Goal: Task Accomplishment & Management: Manage account settings

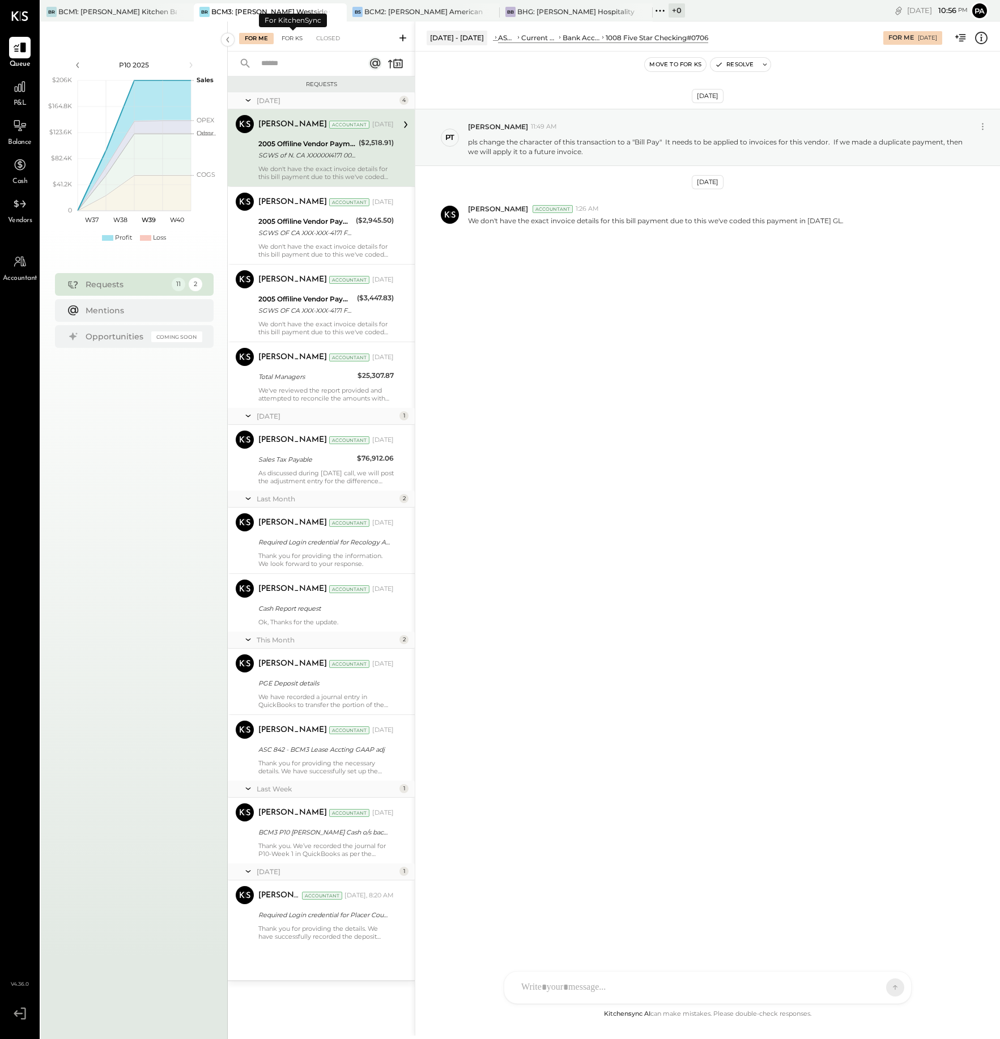
click at [292, 36] on div "For KS" at bounding box center [292, 38] width 32 height 11
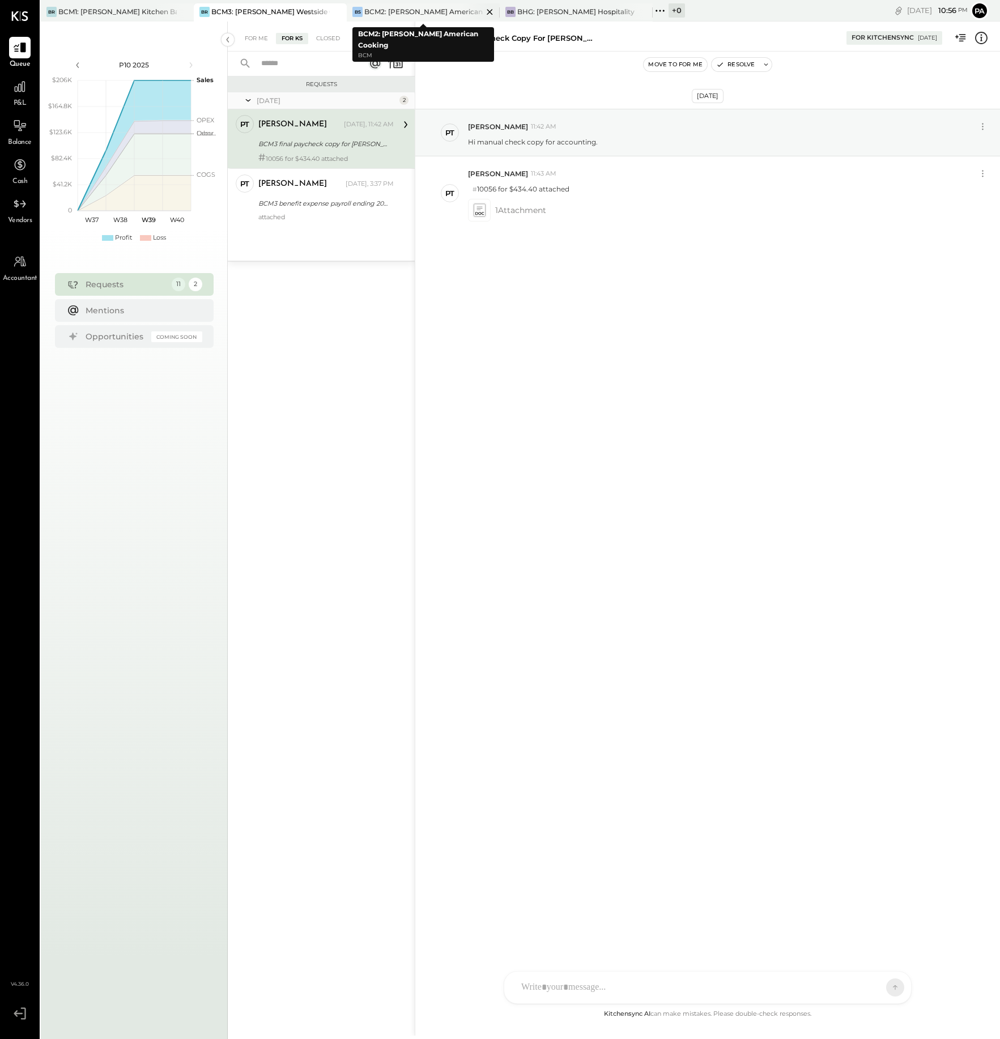
click at [412, 11] on div "BCM2: [PERSON_NAME] American Cooking" at bounding box center [423, 12] width 118 height 10
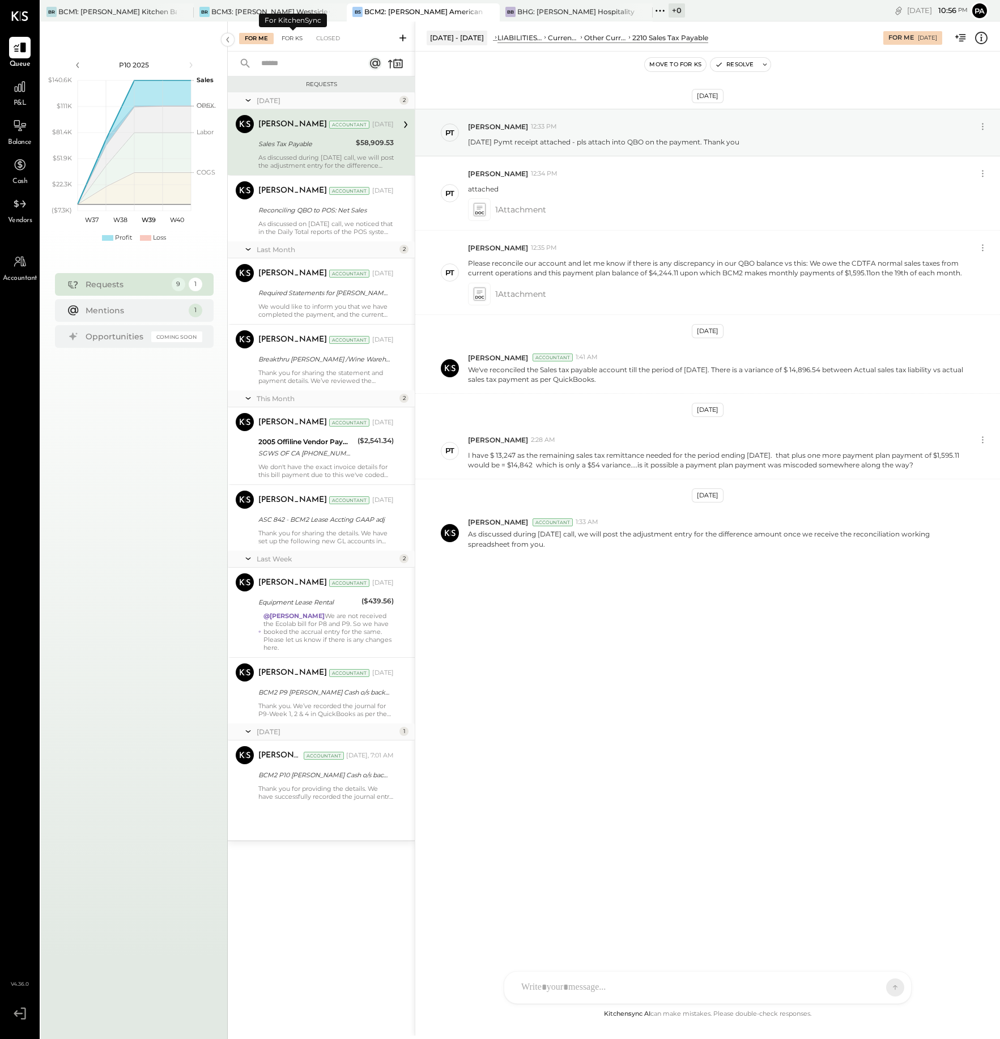
click at [294, 37] on div "For KS" at bounding box center [292, 38] width 32 height 11
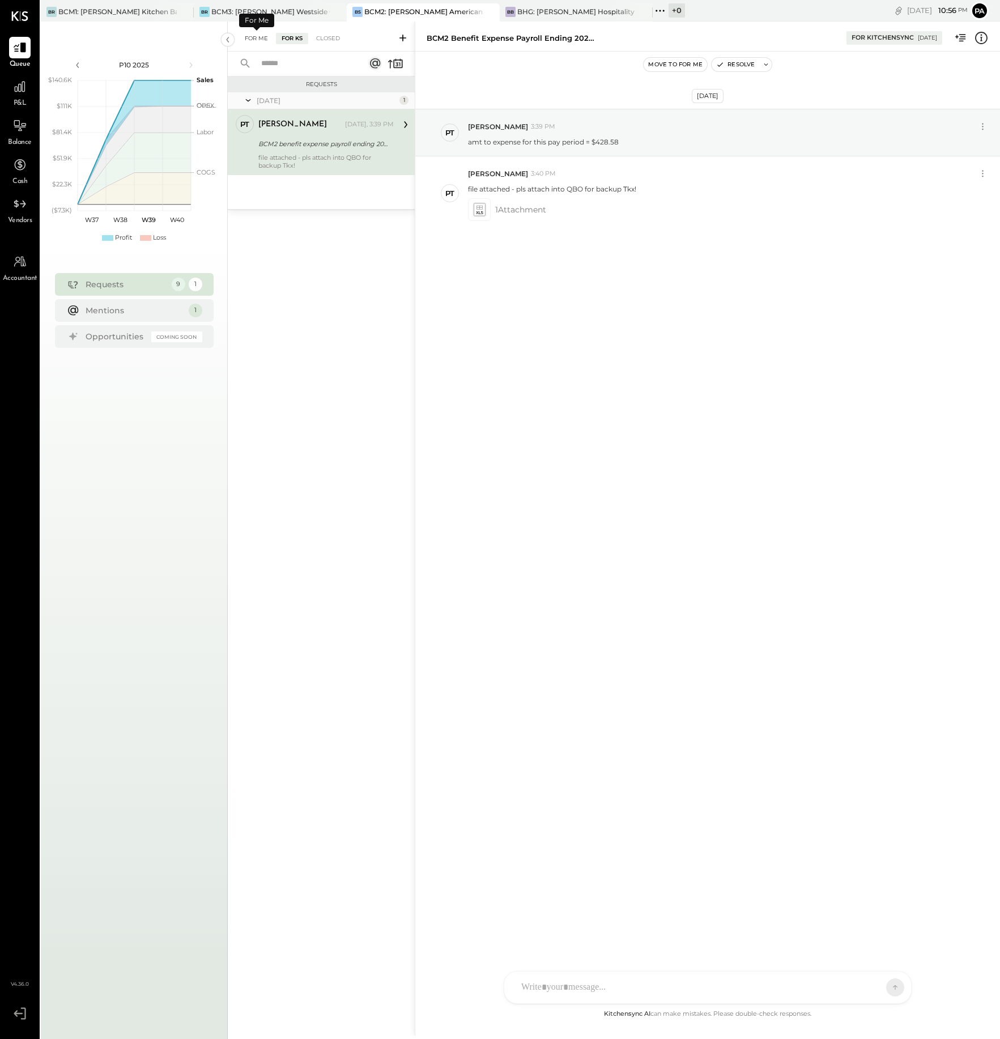
click at [259, 36] on div "For Me" at bounding box center [256, 38] width 35 height 11
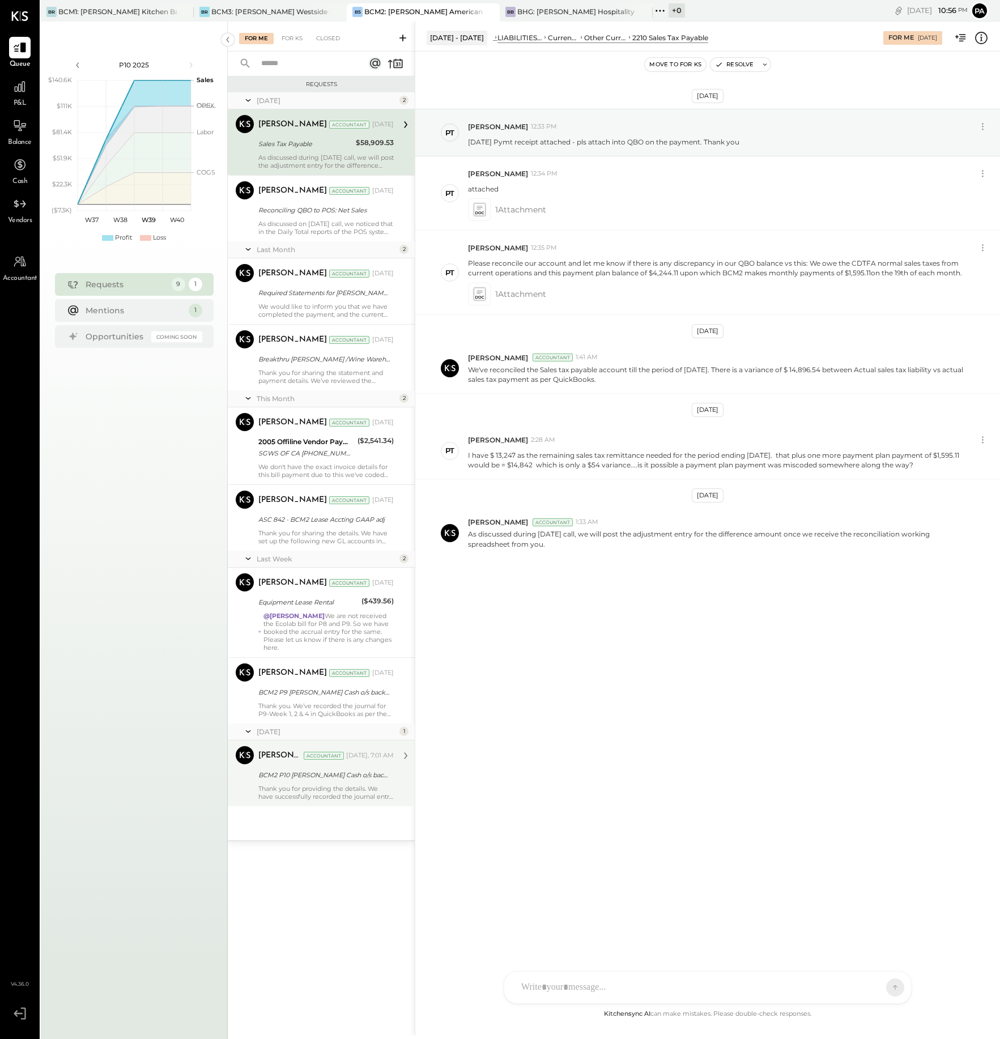
click at [313, 784] on div "Thank you for providing the details. We have successfully recorded the journal …" at bounding box center [325, 792] width 135 height 16
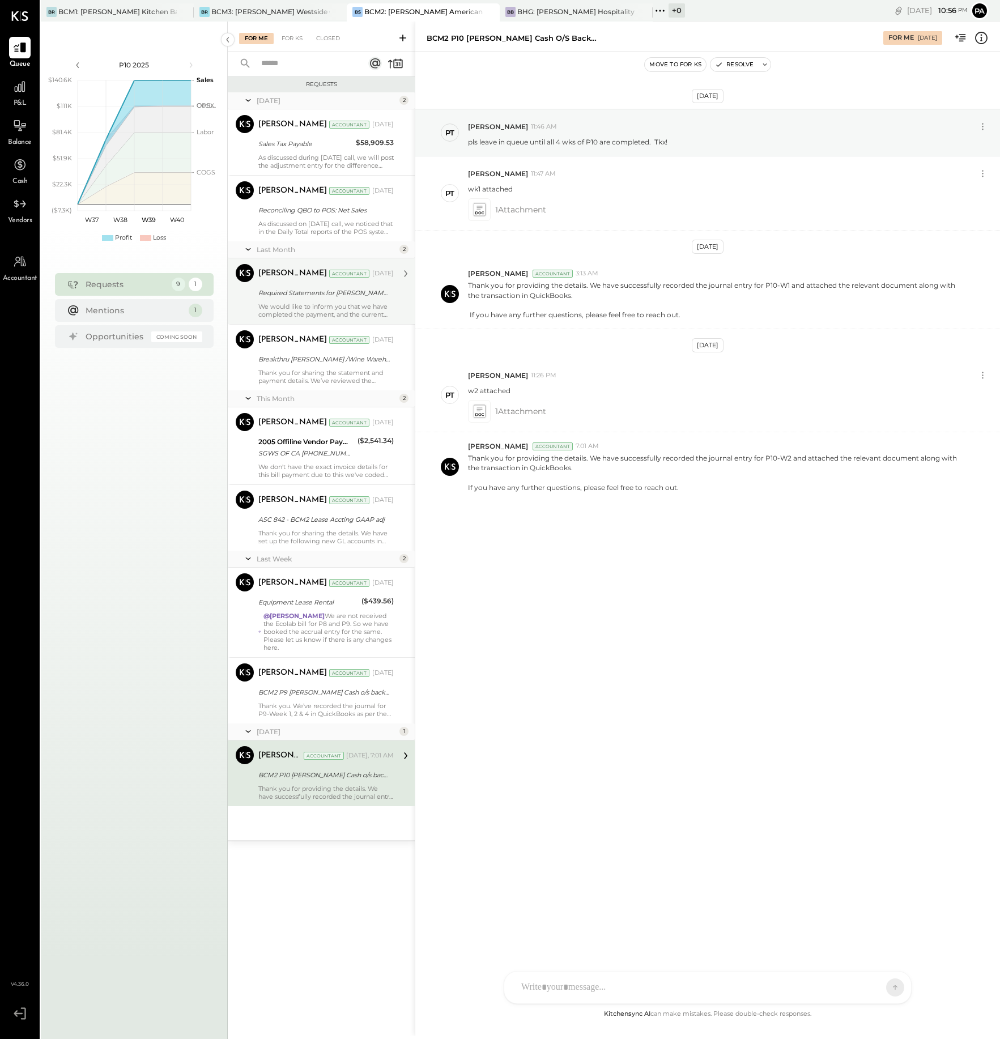
click at [322, 293] on div "Required Statements for [PERSON_NAME] Fargo Signify CC# 6927 for Aug-25!" at bounding box center [324, 292] width 132 height 11
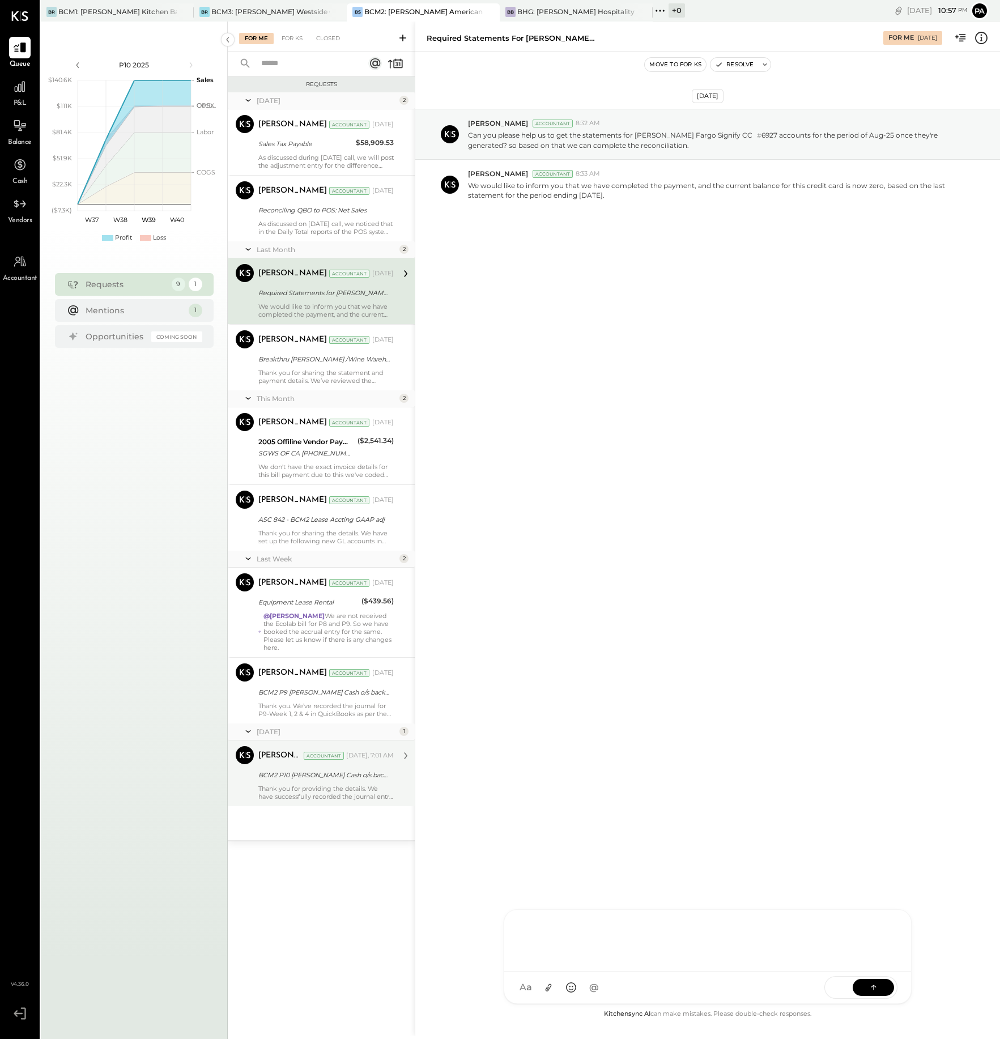
click at [668, 962] on div at bounding box center [707, 938] width 384 height 45
click at [536, 927] on div "**********" at bounding box center [707, 938] width 384 height 45
click at [667, 921] on div "**********" at bounding box center [707, 936] width 384 height 52
click at [600, 938] on div "**********" at bounding box center [707, 936] width 384 height 52
click at [866, 988] on button at bounding box center [872, 986] width 41 height 17
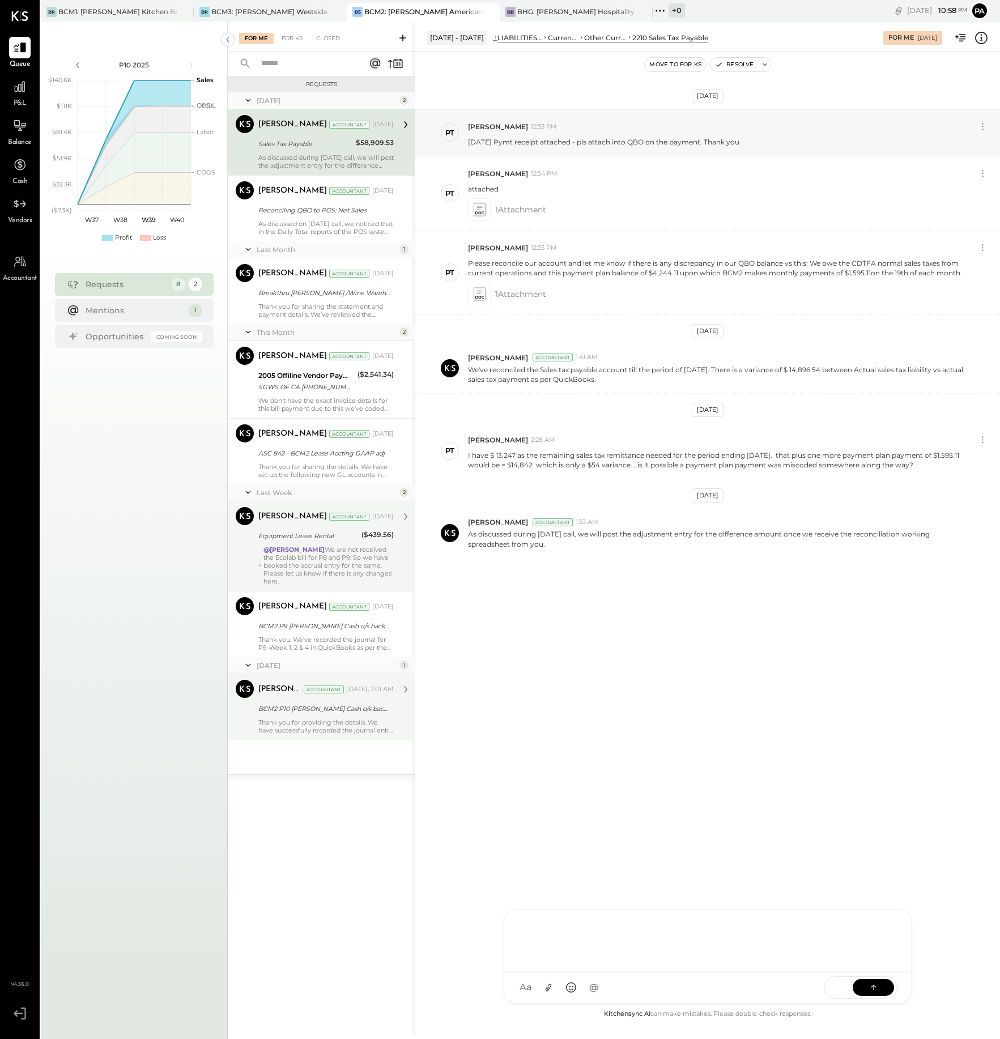
click at [339, 560] on div "@[PERSON_NAME] We are not received the Ecolab bill for P8 and P9. So we have bo…" at bounding box center [328, 565] width 130 height 40
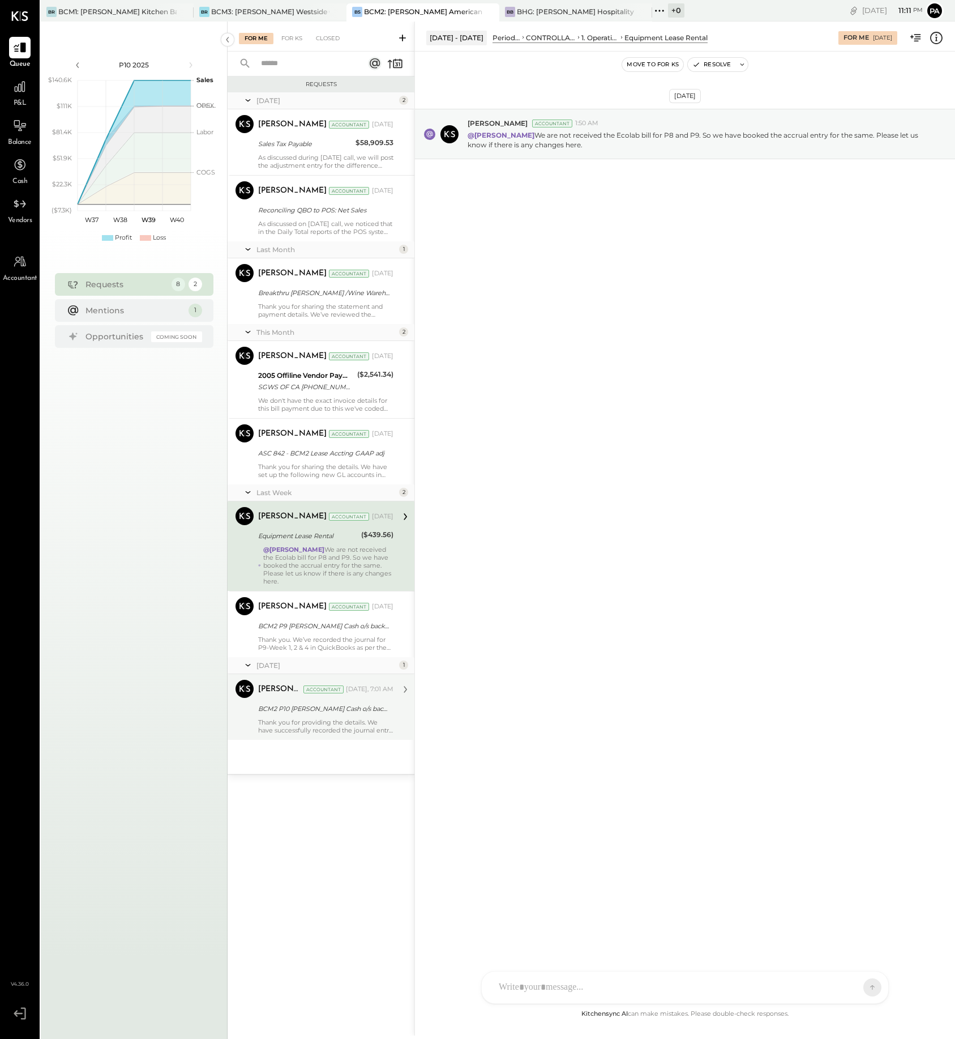
click at [607, 987] on div at bounding box center [685, 987] width 407 height 32
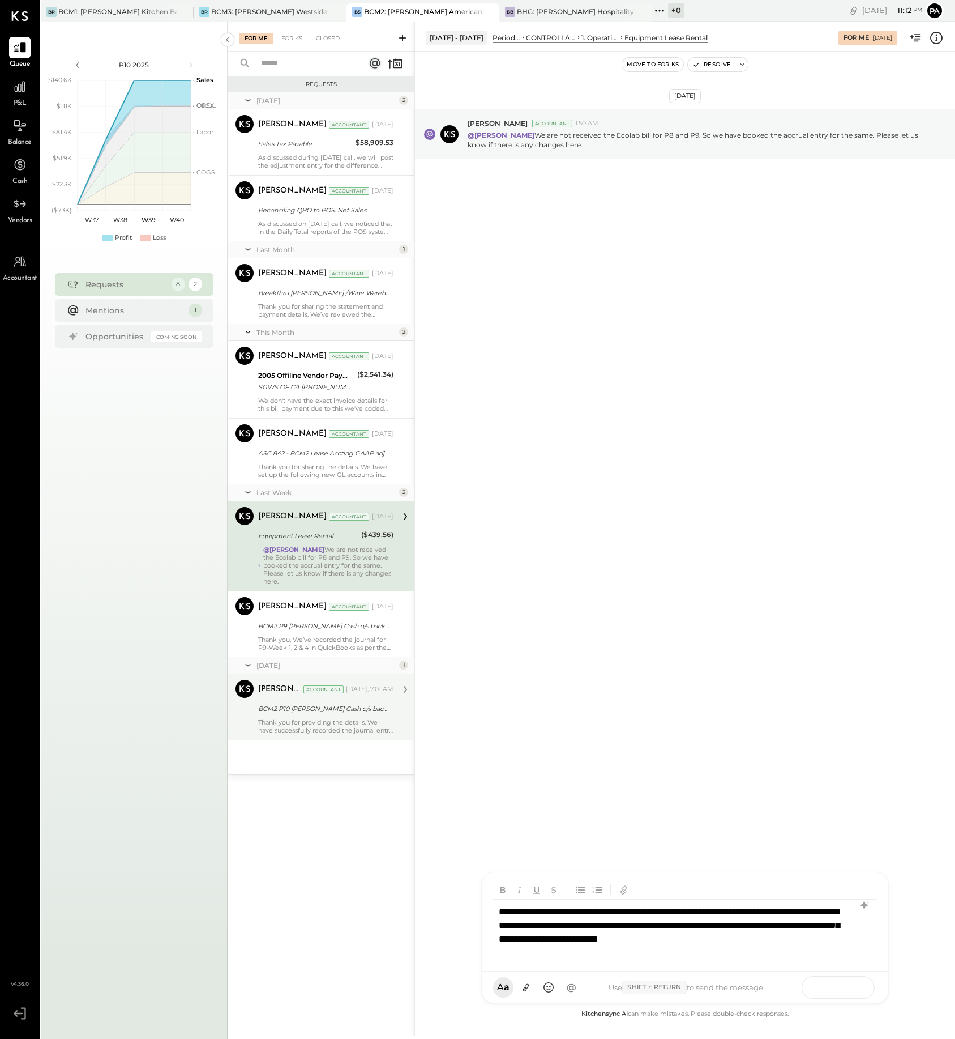
click at [856, 986] on icon at bounding box center [851, 986] width 11 height 11
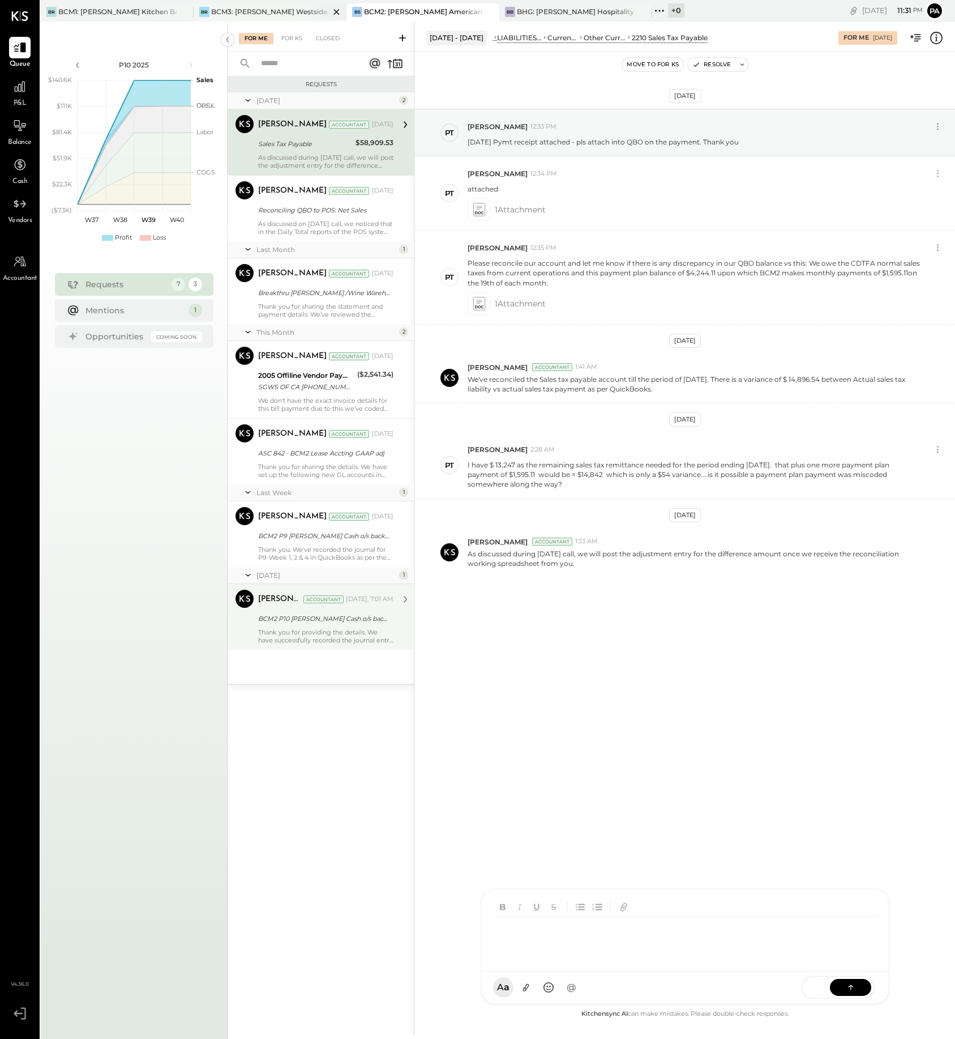
click at [293, 10] on div "BCM3: [PERSON_NAME] Westside Grill" at bounding box center [270, 12] width 118 height 10
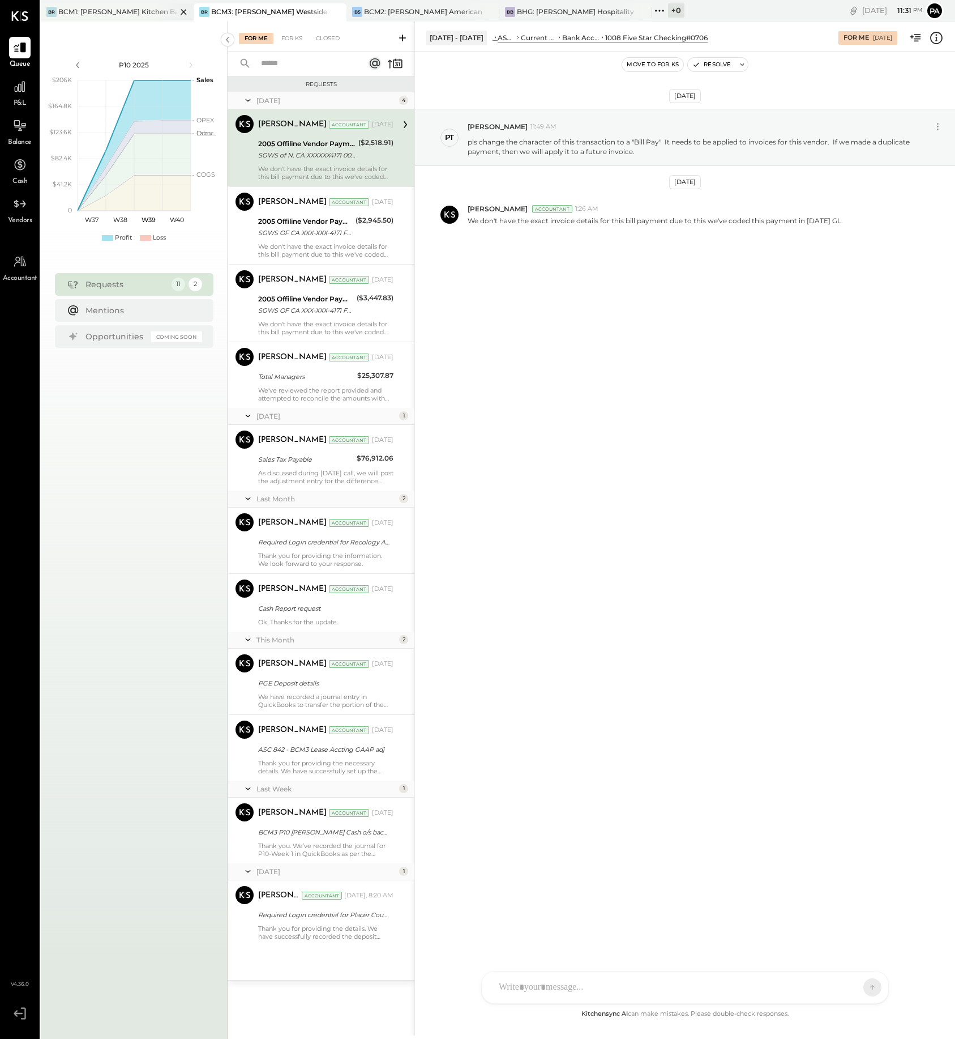
click at [133, 11] on div "BCM1: [PERSON_NAME] Kitchen Bar Market" at bounding box center [117, 12] width 118 height 10
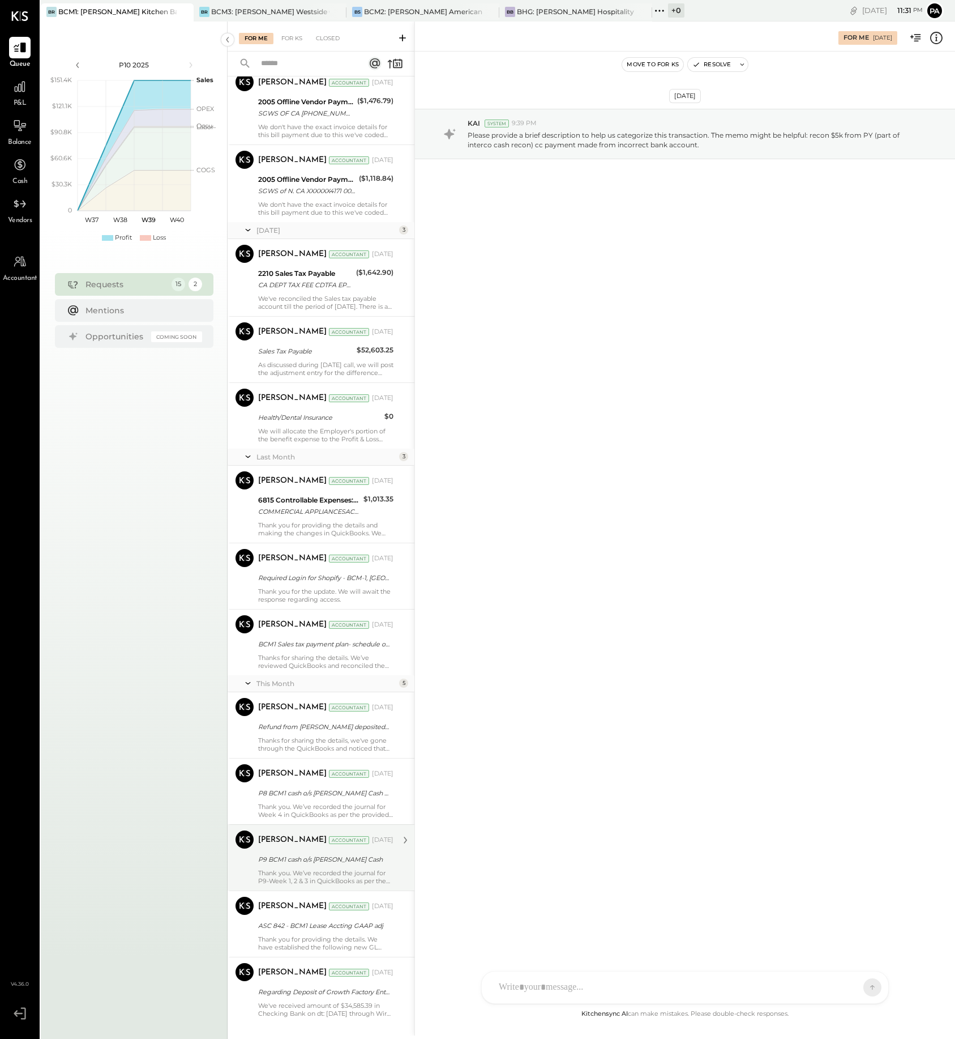
scroll to position [259, 0]
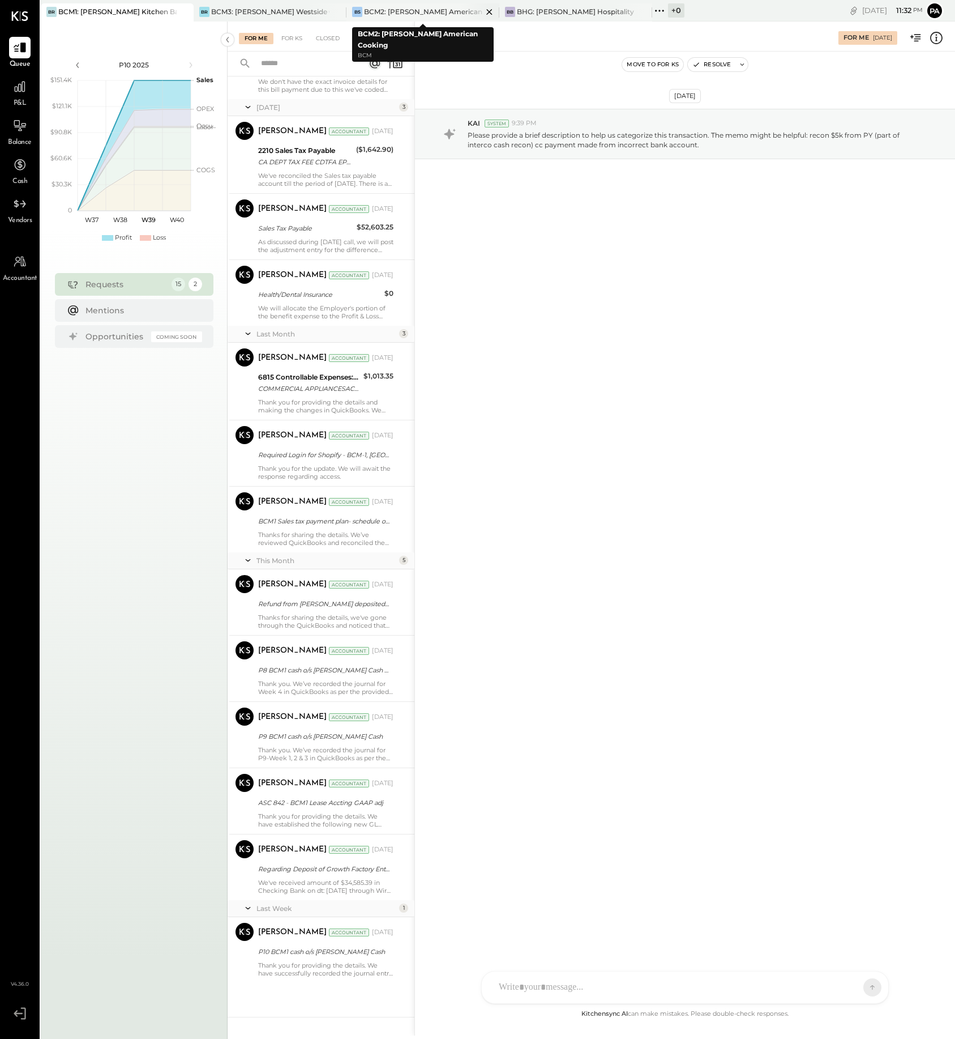
click at [420, 8] on div "BCM2: [PERSON_NAME] American Cooking" at bounding box center [423, 12] width 118 height 10
